Goal: Information Seeking & Learning: Learn about a topic

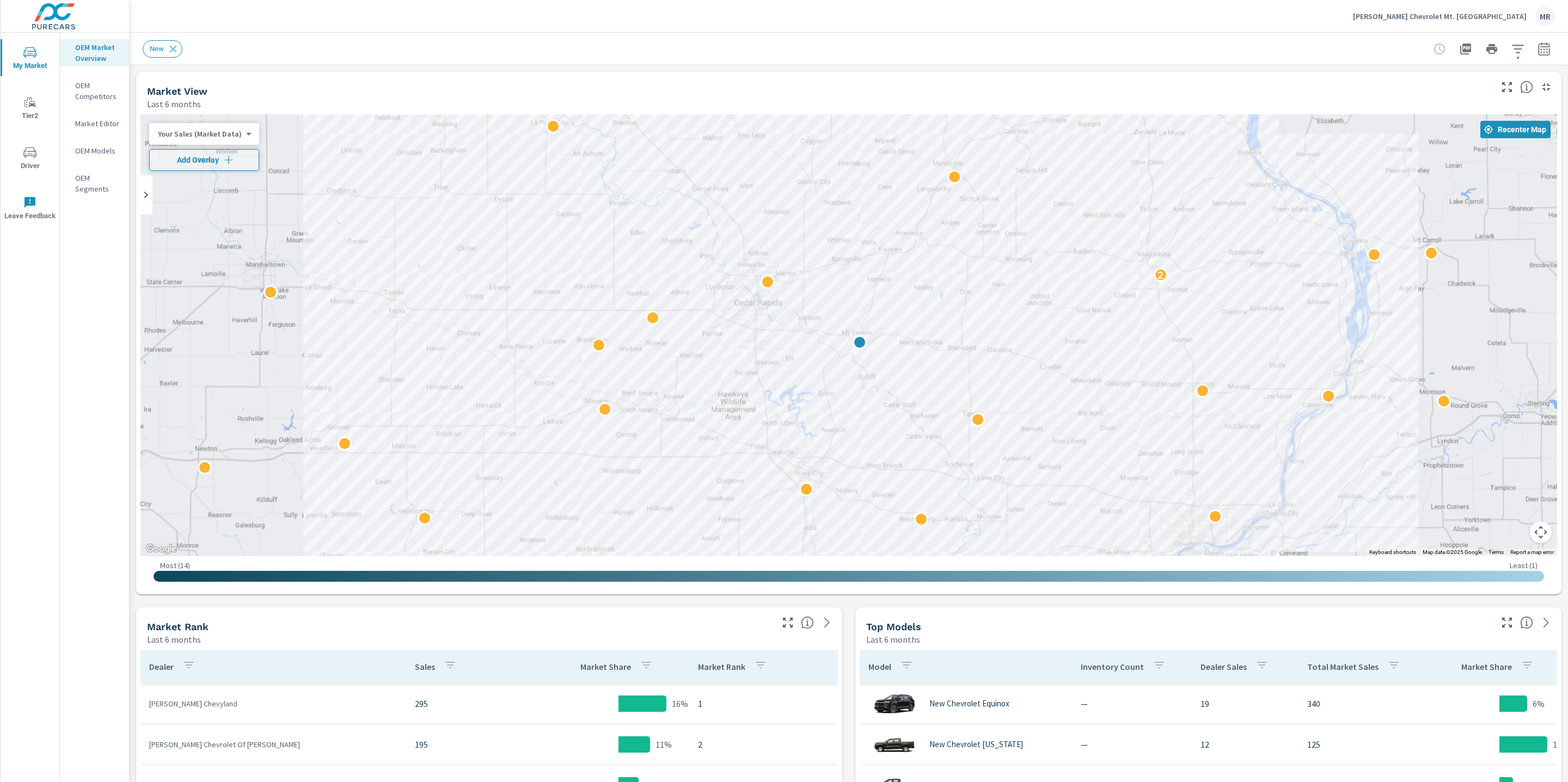
click at [132, 704] on div "Market View Last 6 months ← Move left → Move right ↑ Move up ↓ Move down + Zoom…" at bounding box center [848, 779] width 1438 height 1428
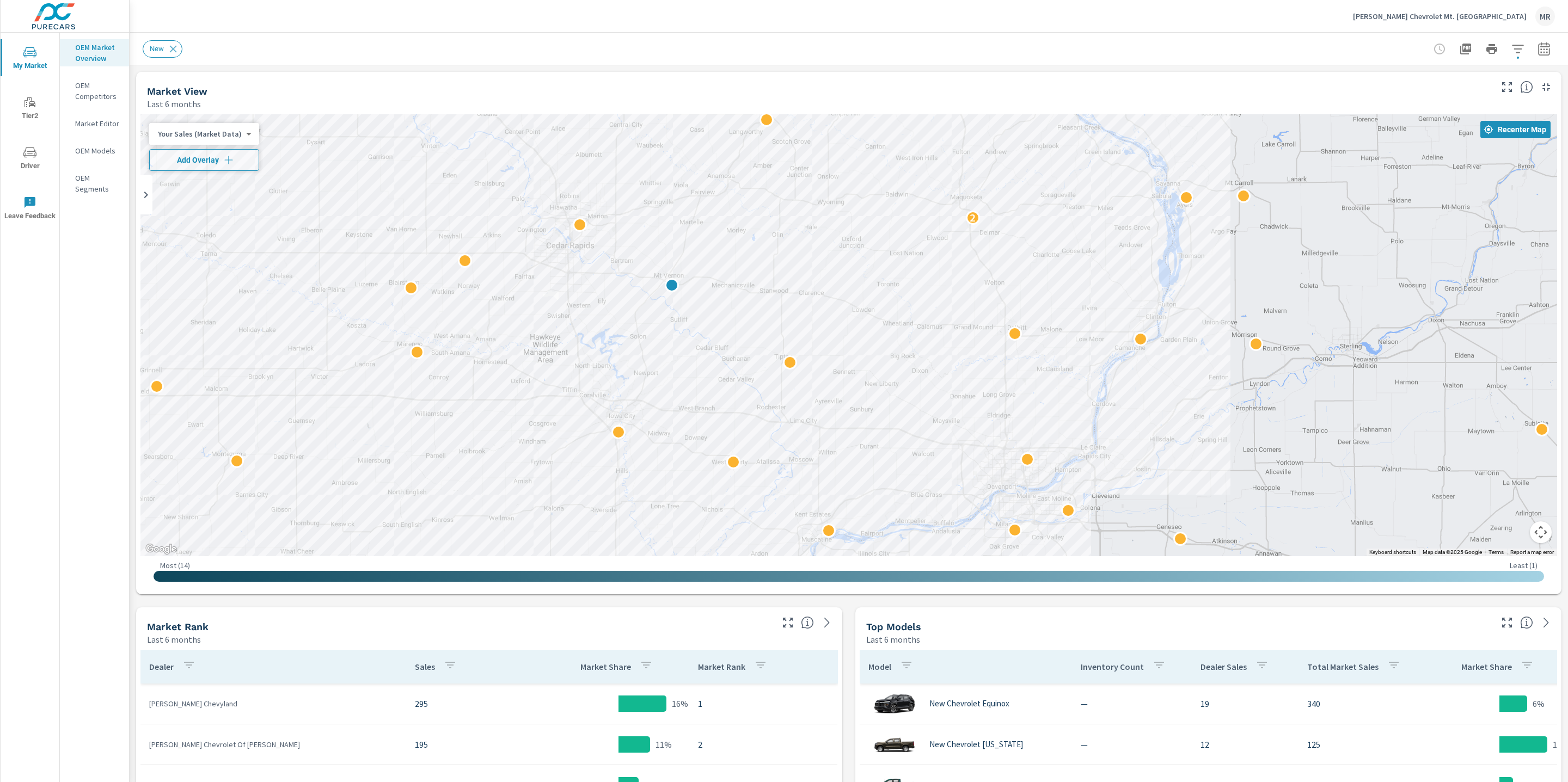
drag, startPoint x: 1040, startPoint y: 509, endPoint x: 846, endPoint y: 450, distance: 202.8
click at [846, 450] on div "2" at bounding box center [1183, 572] width 1046 height 588
click at [1544, 52] on icon "button" at bounding box center [1544, 50] width 7 height 5
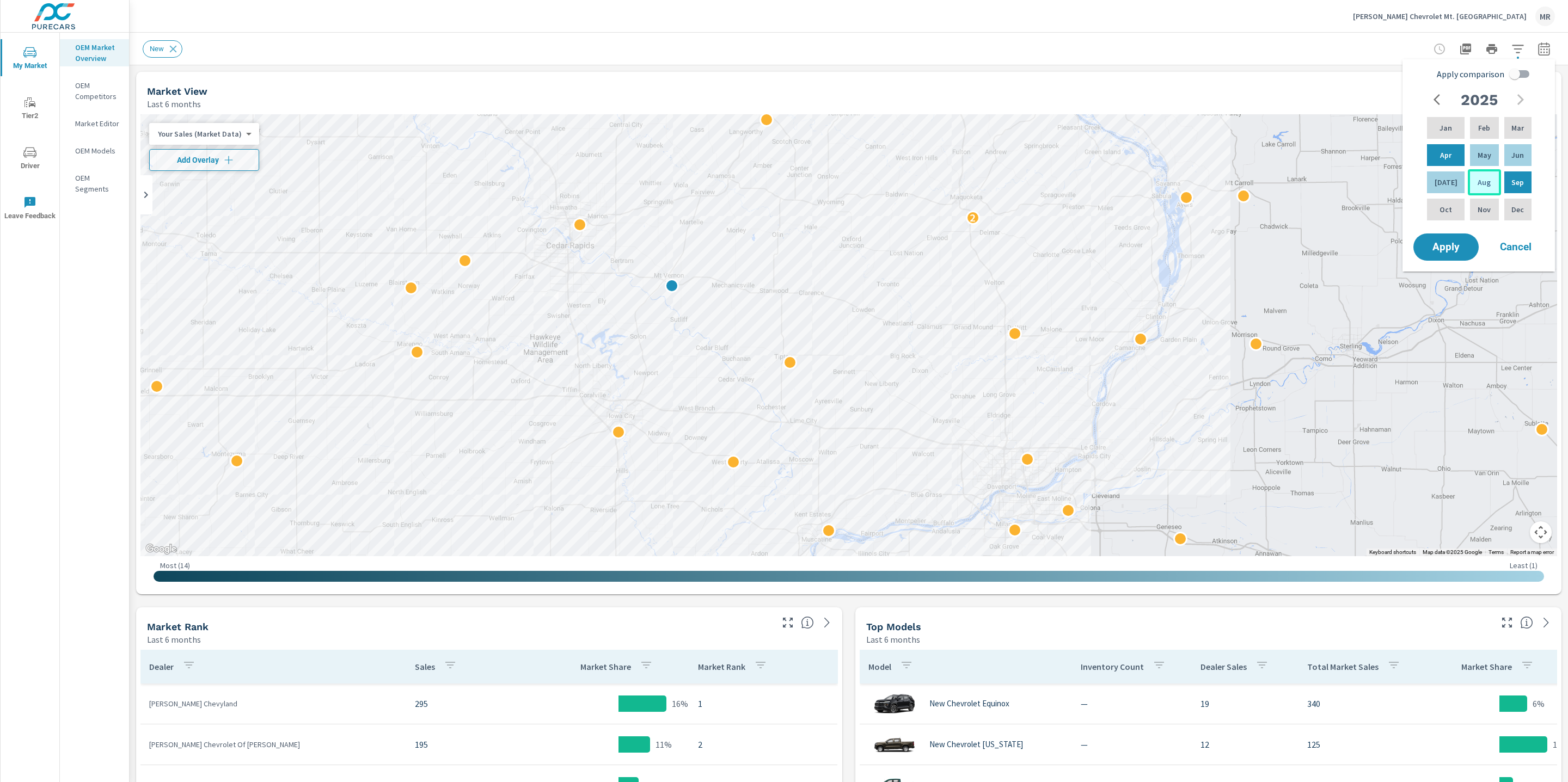
click at [1481, 188] on div "Aug" at bounding box center [1484, 182] width 32 height 26
click at [1446, 184] on p "[DATE]" at bounding box center [1446, 182] width 23 height 11
click at [1518, 153] on p "Jun" at bounding box center [1518, 155] width 13 height 11
click at [1485, 176] on div "Aug" at bounding box center [1484, 182] width 32 height 26
click at [1449, 249] on span "Apply" at bounding box center [1446, 247] width 45 height 11
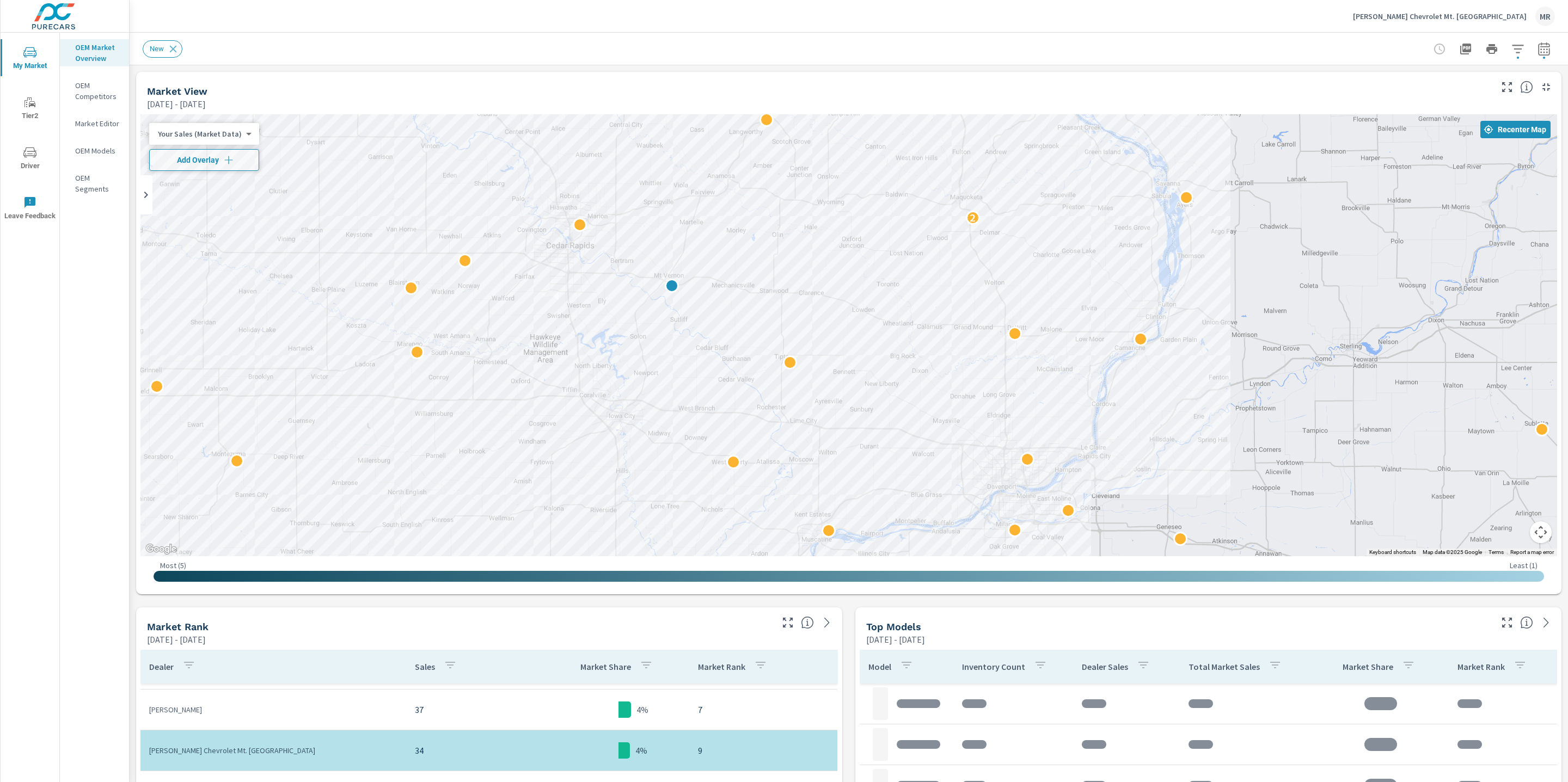
scroll to position [293, 0]
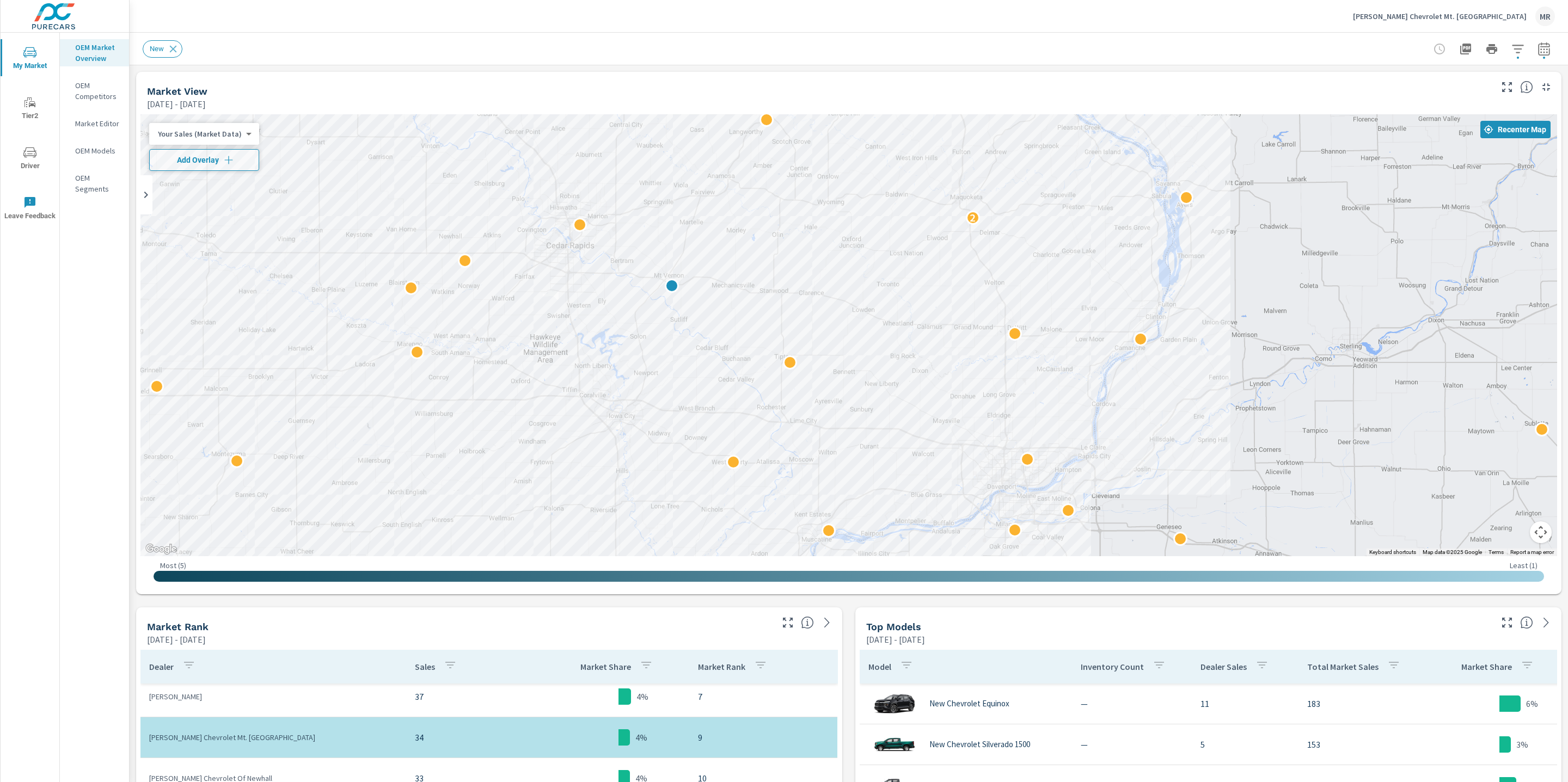
scroll to position [20, 0]
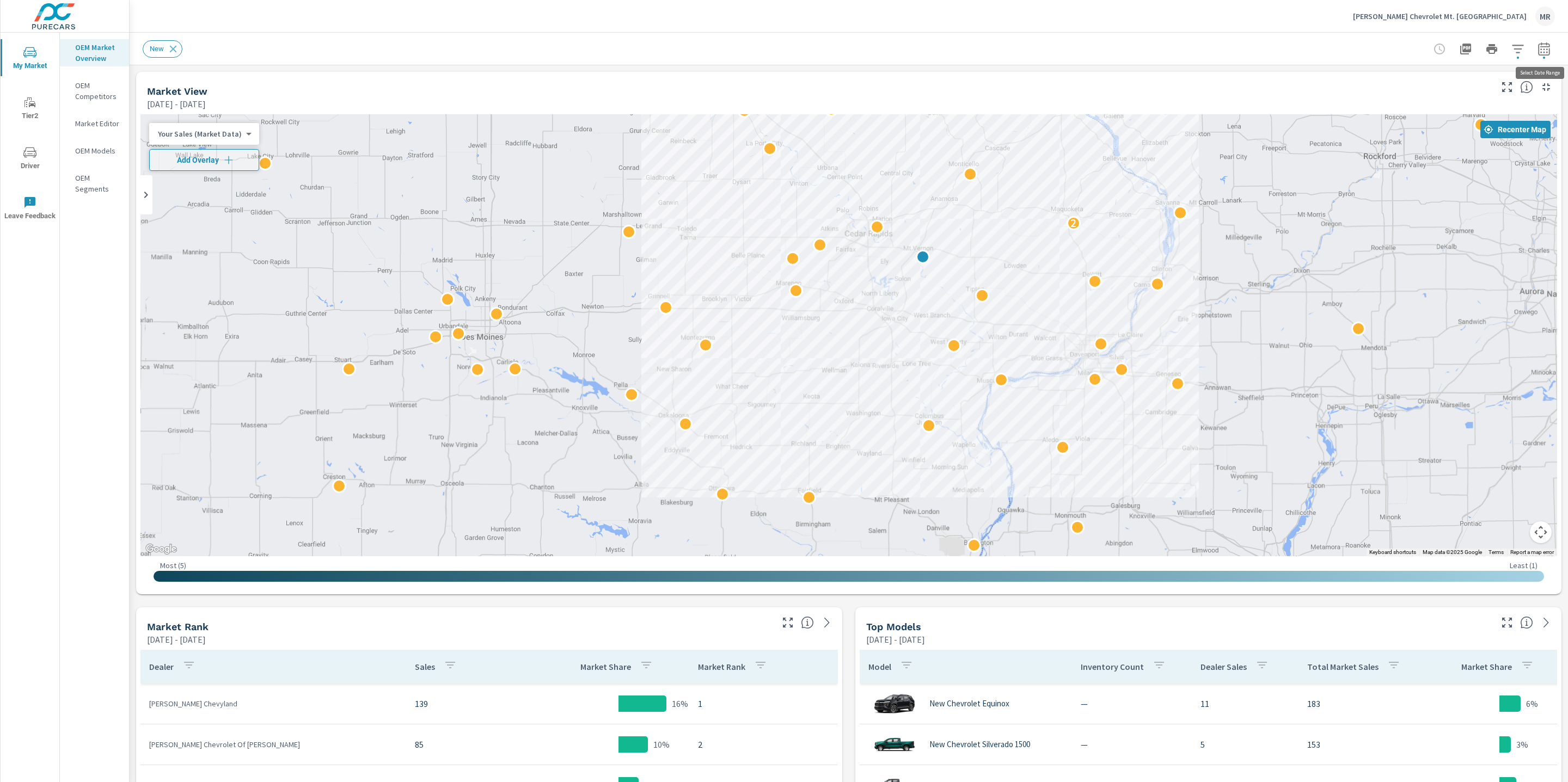
click at [1549, 48] on icon "button" at bounding box center [1544, 49] width 13 height 13
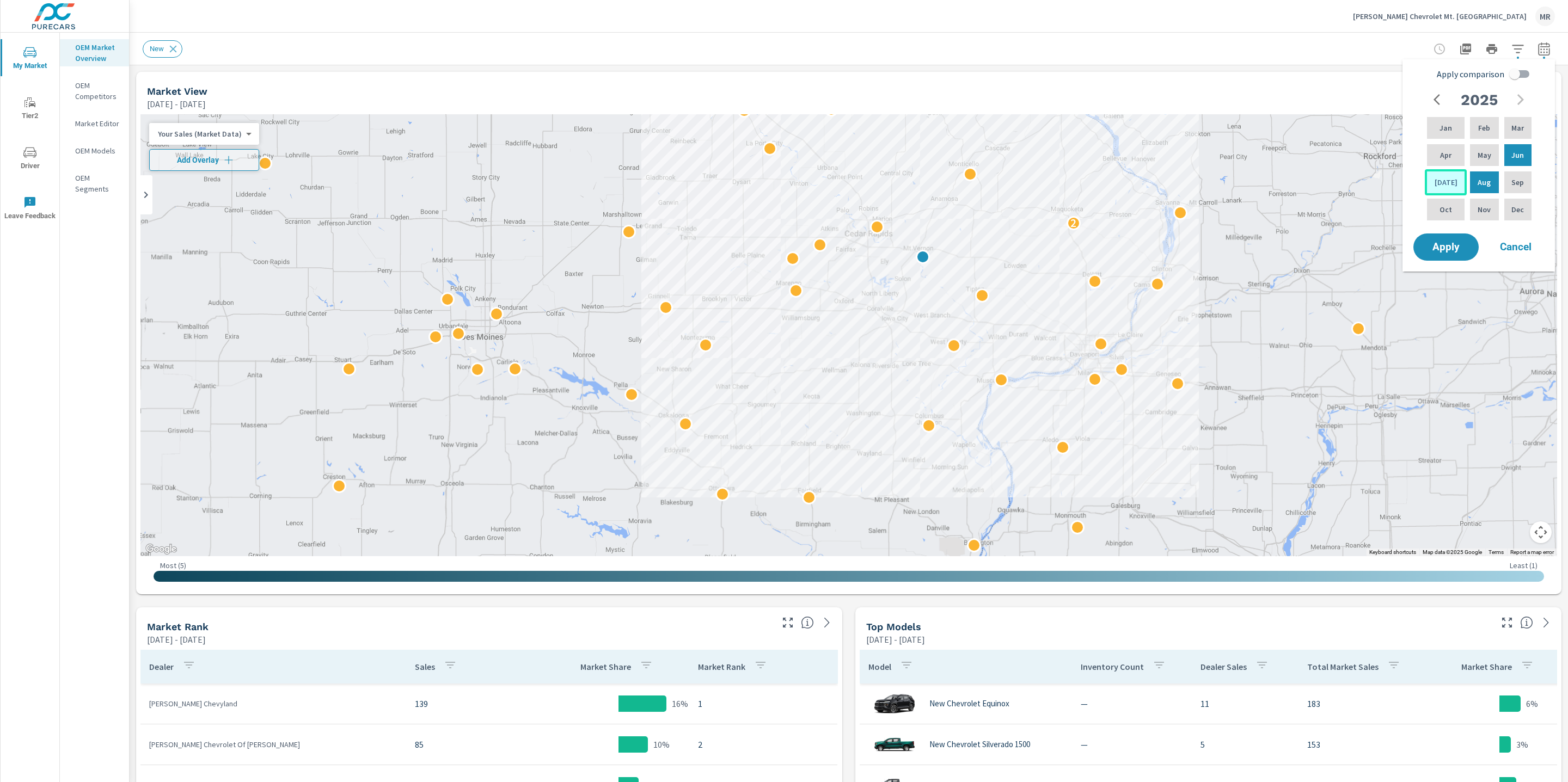
click at [1442, 184] on p "[DATE]" at bounding box center [1446, 182] width 23 height 11
click at [1478, 157] on p "May" at bounding box center [1485, 155] width 14 height 11
click at [1455, 247] on span "Apply" at bounding box center [1446, 247] width 45 height 11
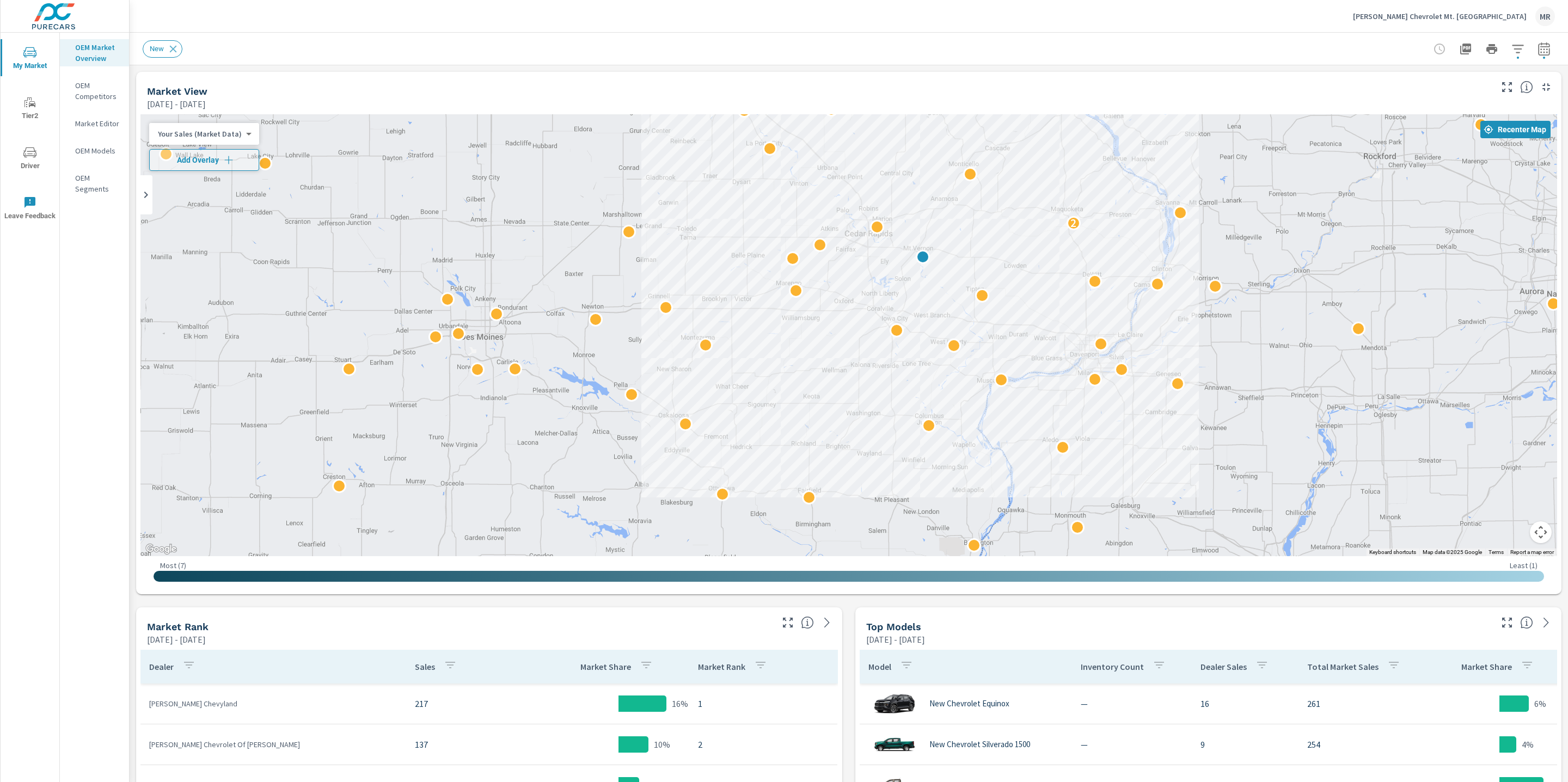
click at [1544, 48] on icon "button" at bounding box center [1544, 50] width 7 height 5
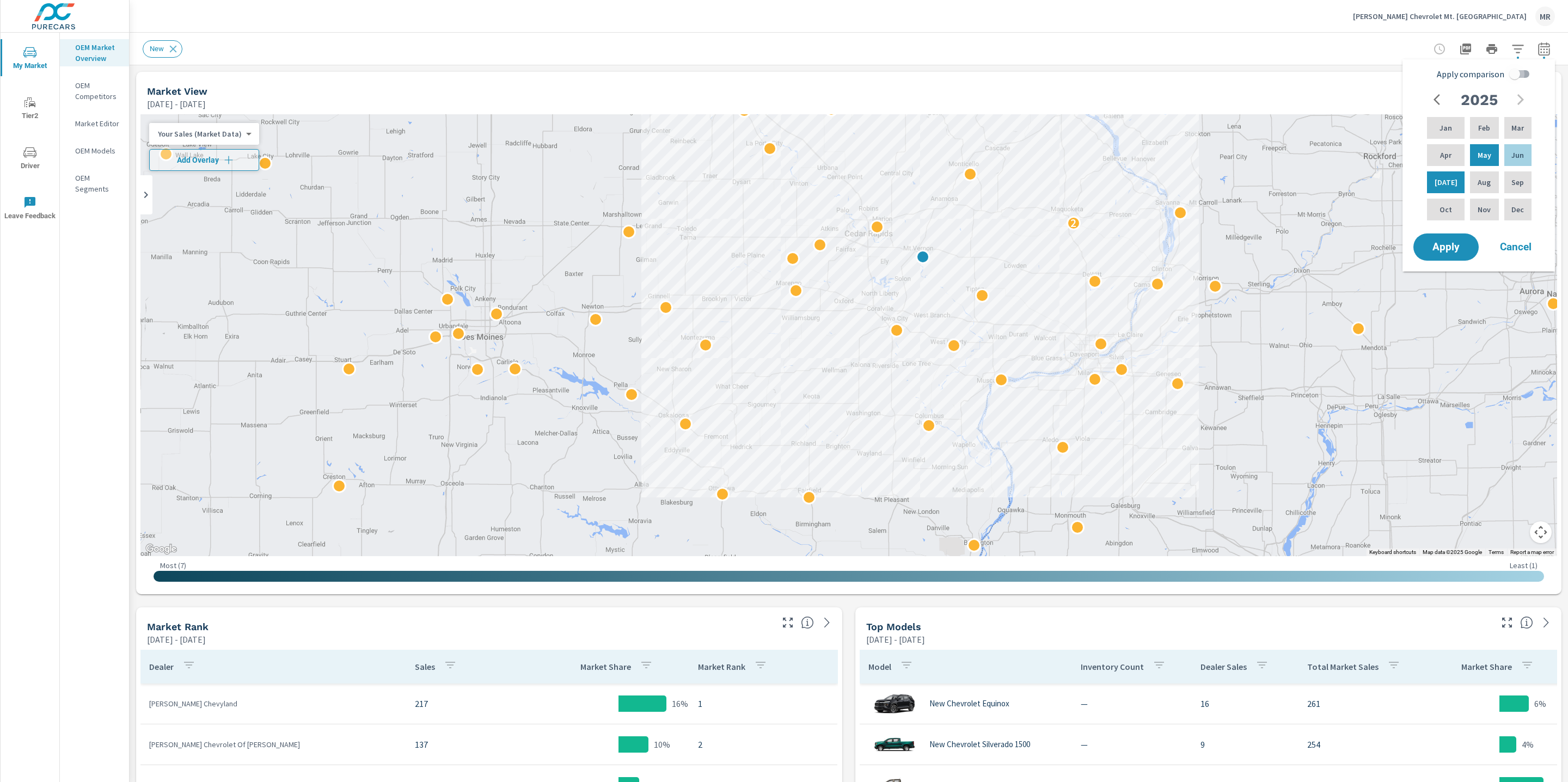
click at [1516, 76] on input "Apply comparison" at bounding box center [1515, 73] width 62 height 20
checkbox input "true"
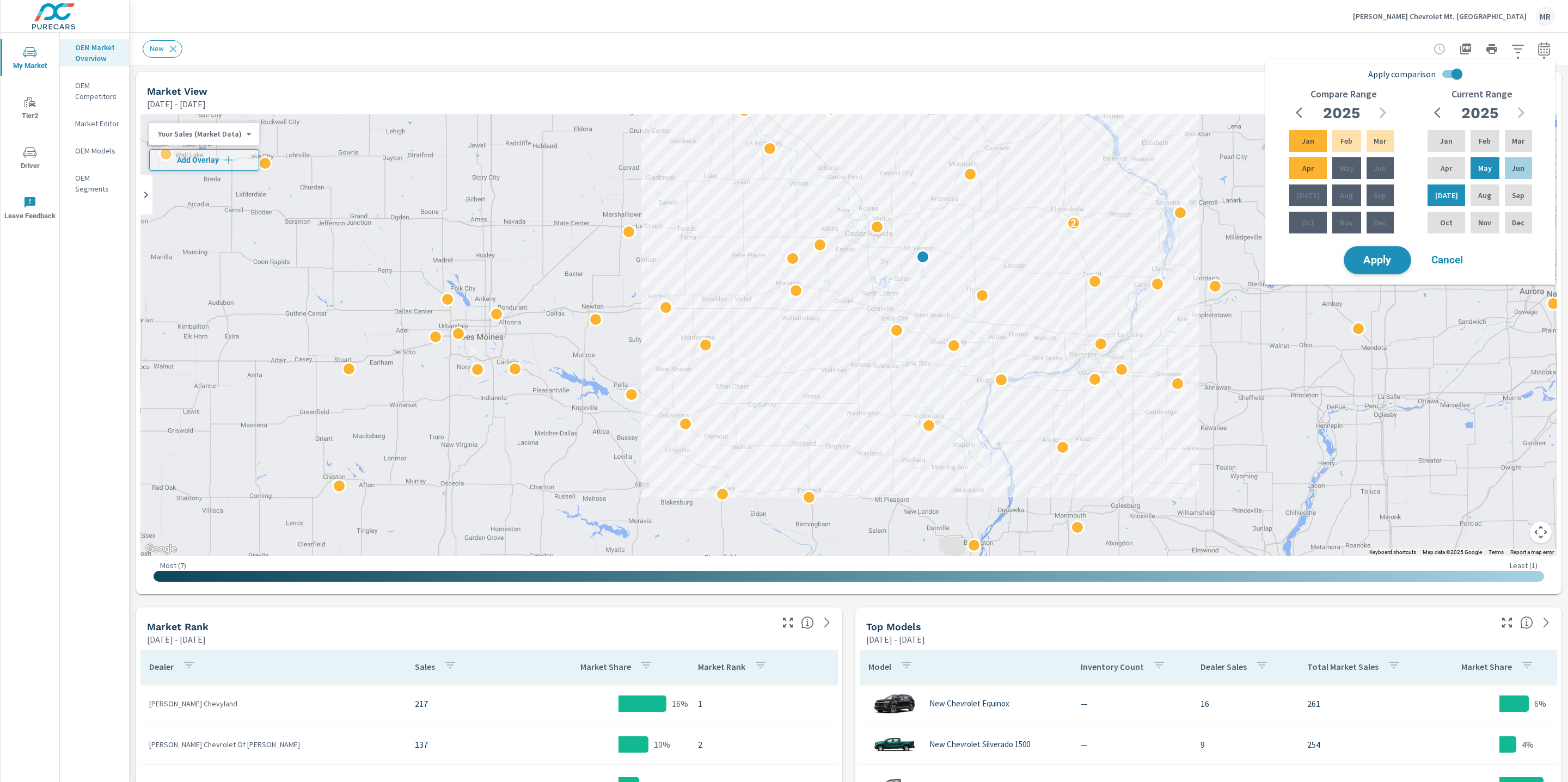
click at [1366, 264] on span "Apply" at bounding box center [1378, 260] width 45 height 11
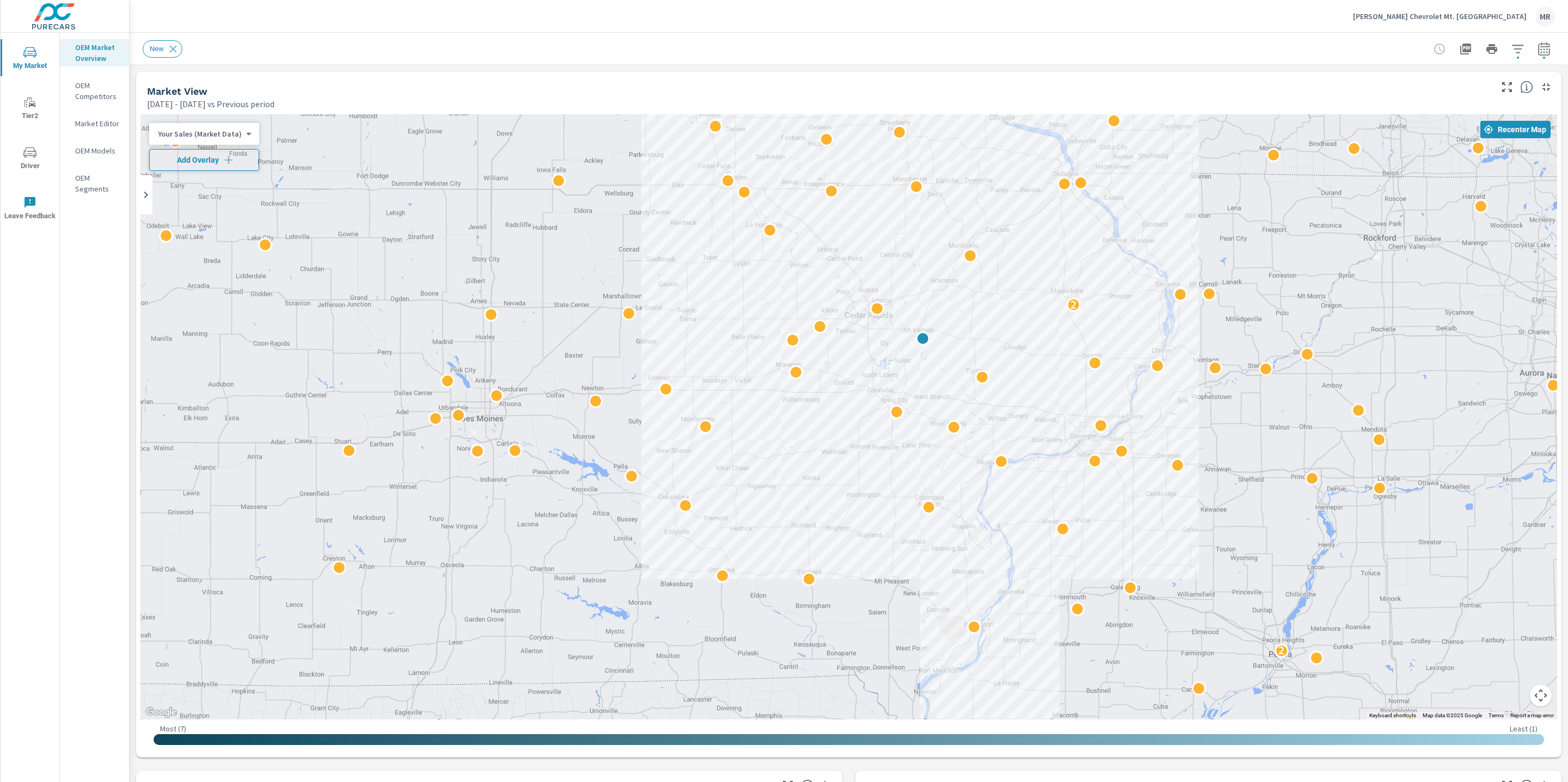
click at [177, 163] on span "Add Overlay" at bounding box center [204, 160] width 101 height 11
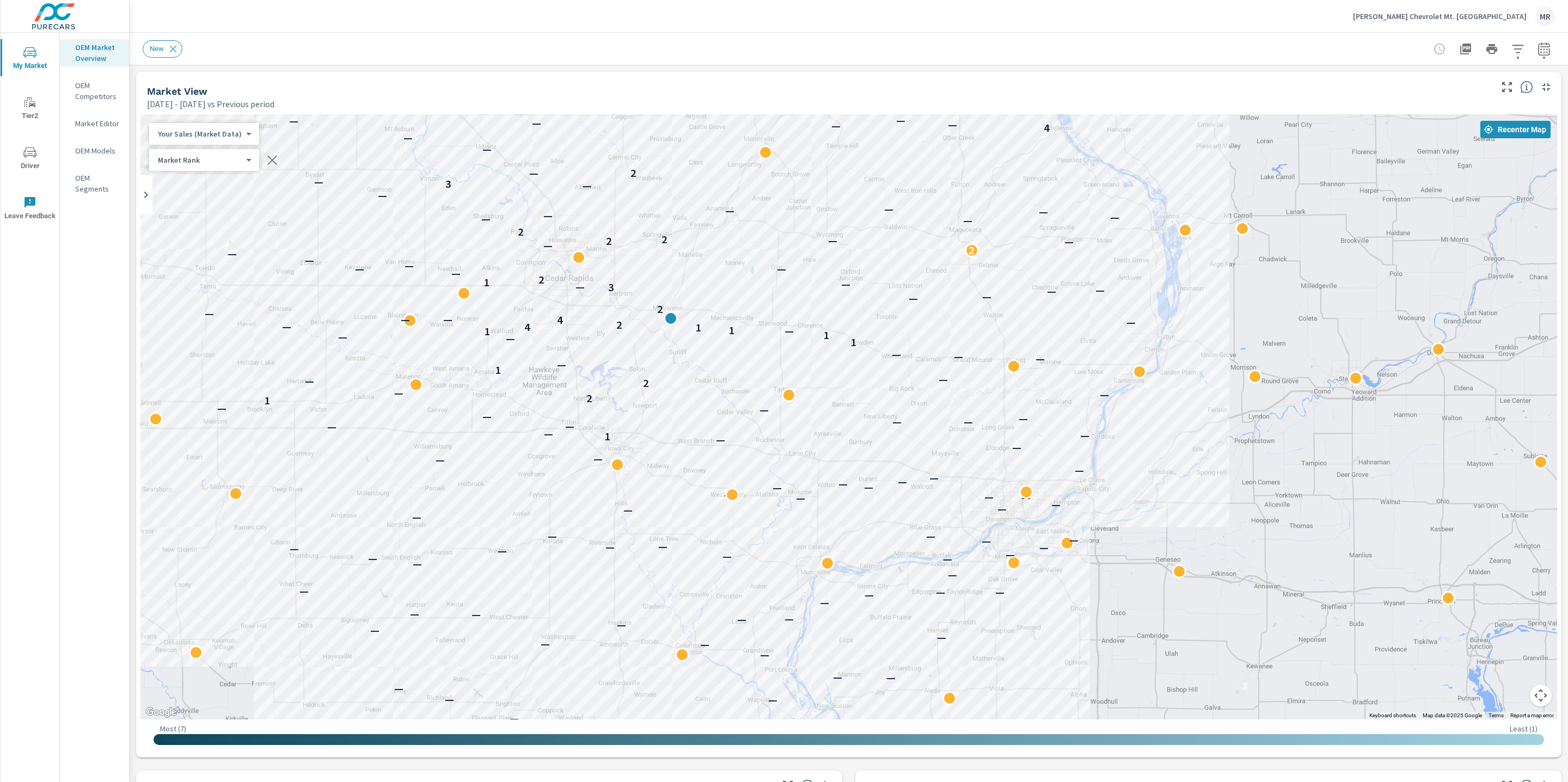
drag, startPoint x: 960, startPoint y: 393, endPoint x: 256, endPoint y: 459, distance: 707.1
click at [256, 459] on div "— — — — — — — — — — — — — — — — — — — — — — — — — — — — — — — — — — — — — — — —…" at bounding box center [848, 417] width 1417 height 606
